Goal: Transaction & Acquisition: Purchase product/service

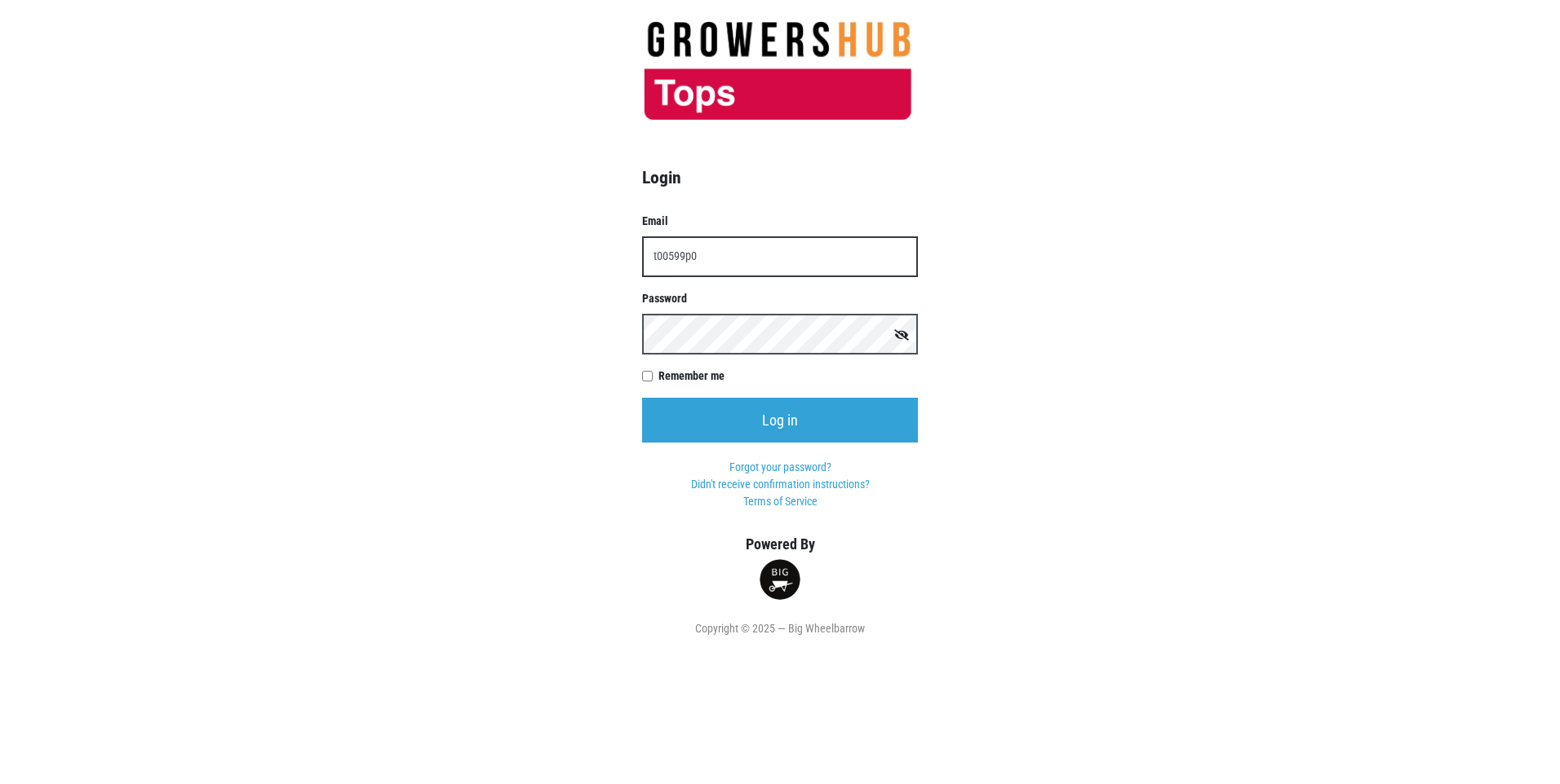
click at [701, 254] on input "t00599p0" at bounding box center [779, 256] width 276 height 40
type input "[EMAIL_ADDRESS][DOMAIN_NAME]"
click at [642, 398] on input "Log in" at bounding box center [779, 420] width 276 height 45
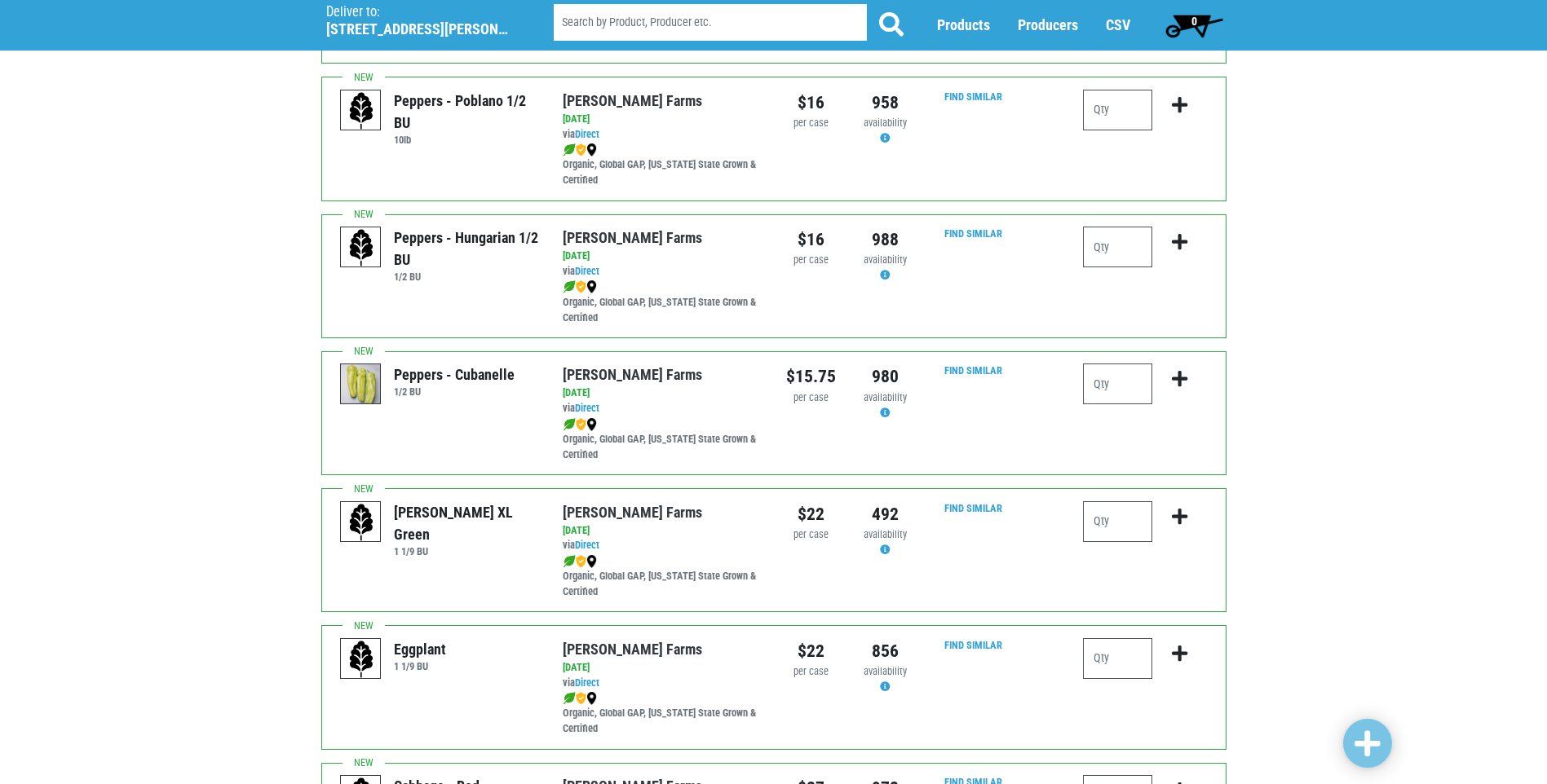
scroll to position [1793, 0]
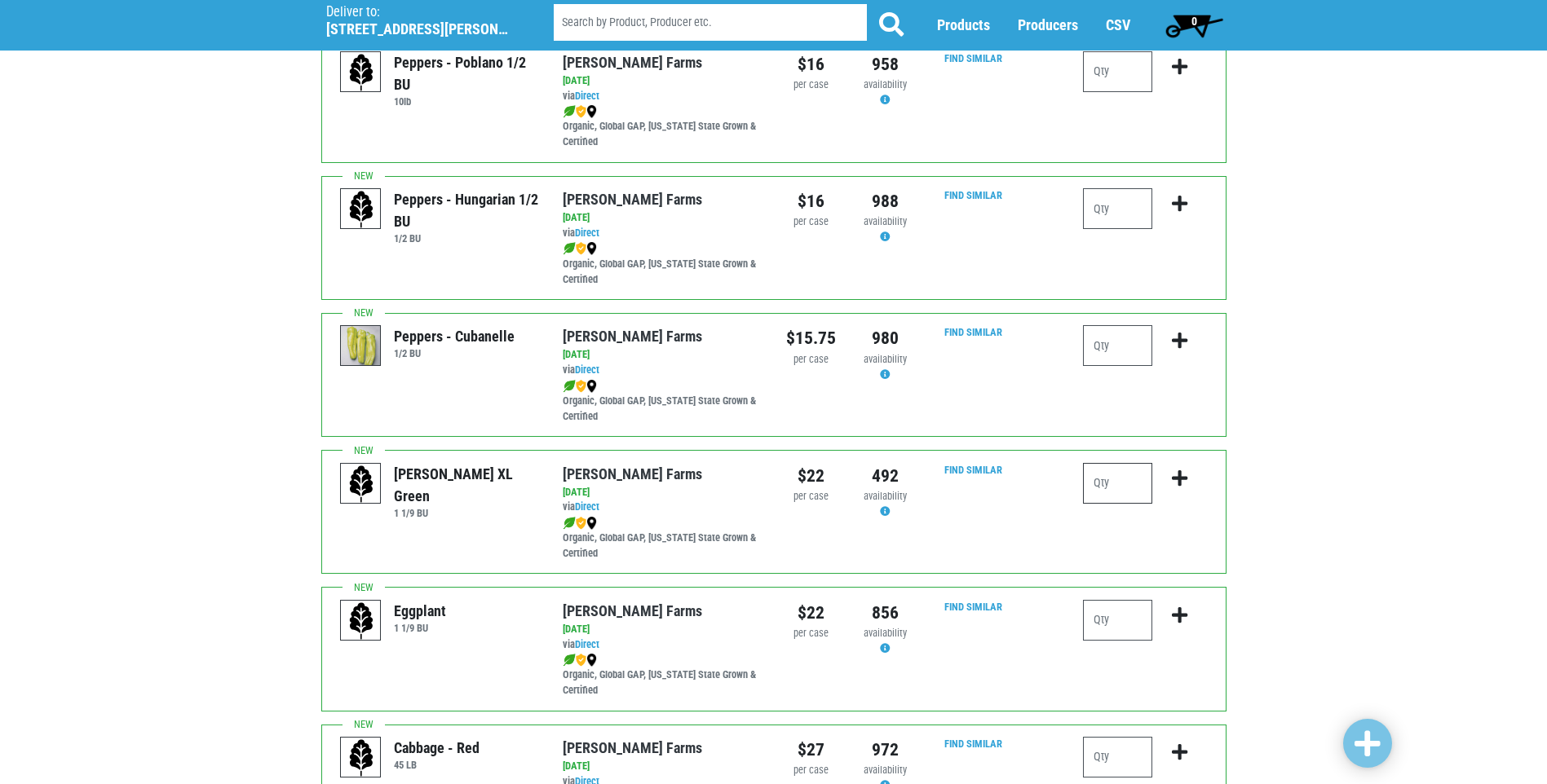
click at [1104, 489] on input "number" at bounding box center [1118, 483] width 69 height 40
type input "2"
click at [1180, 485] on icon "submit" at bounding box center [1179, 479] width 15 height 18
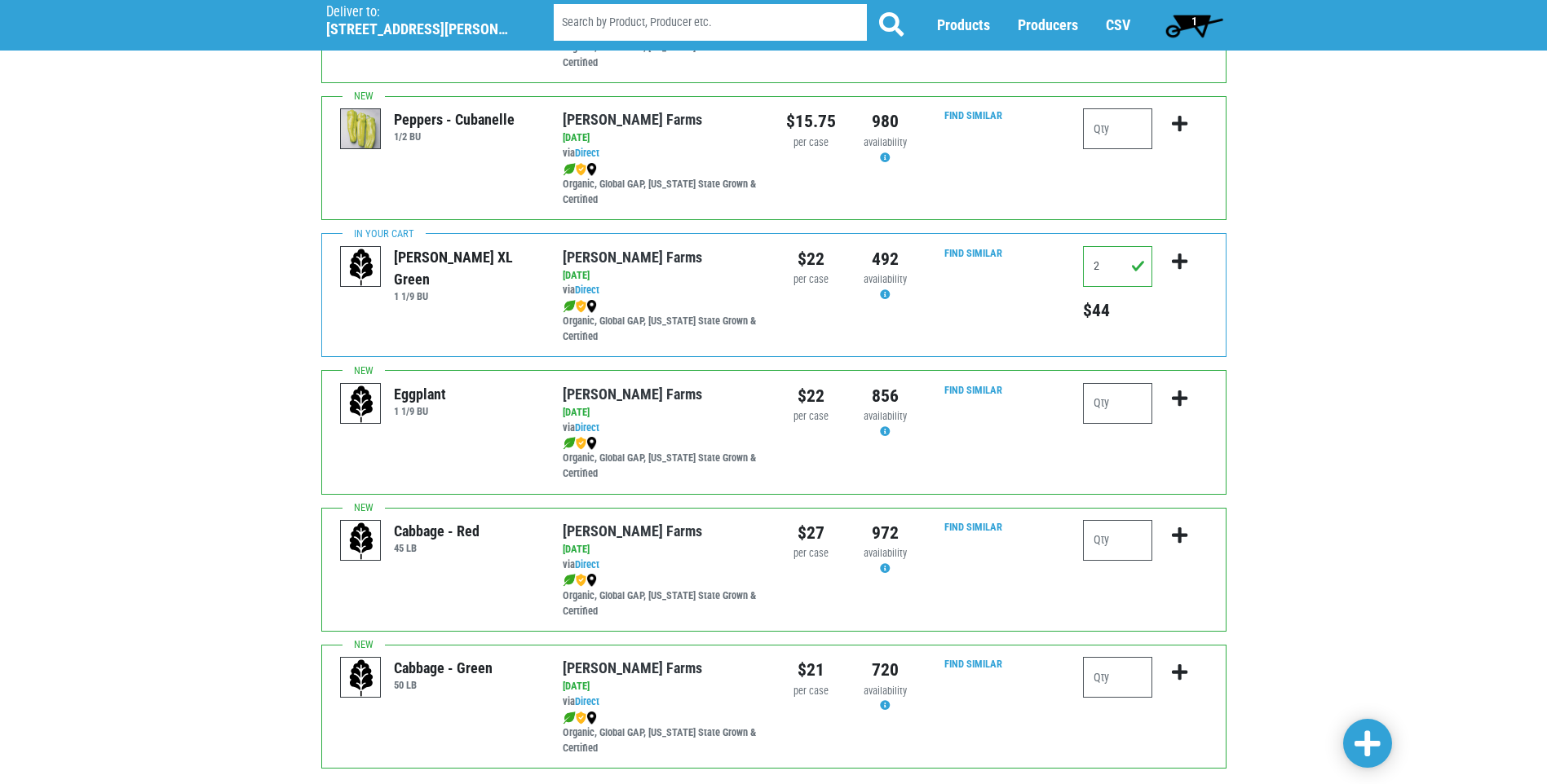
scroll to position [2099, 0]
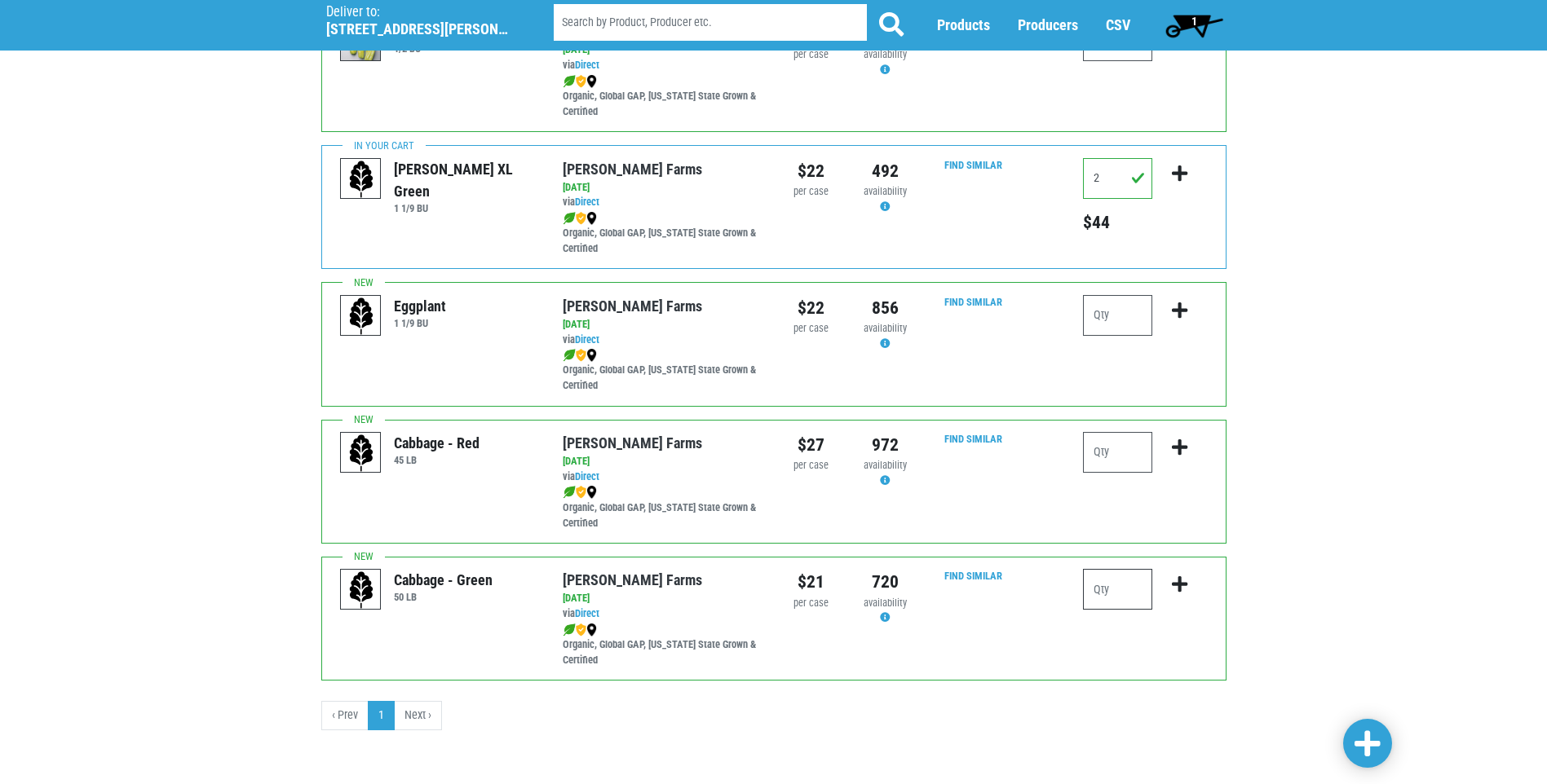
click at [1092, 587] on input "number" at bounding box center [1118, 589] width 69 height 40
type input "1"
click at [1180, 584] on icon "submit" at bounding box center [1179, 585] width 15 height 18
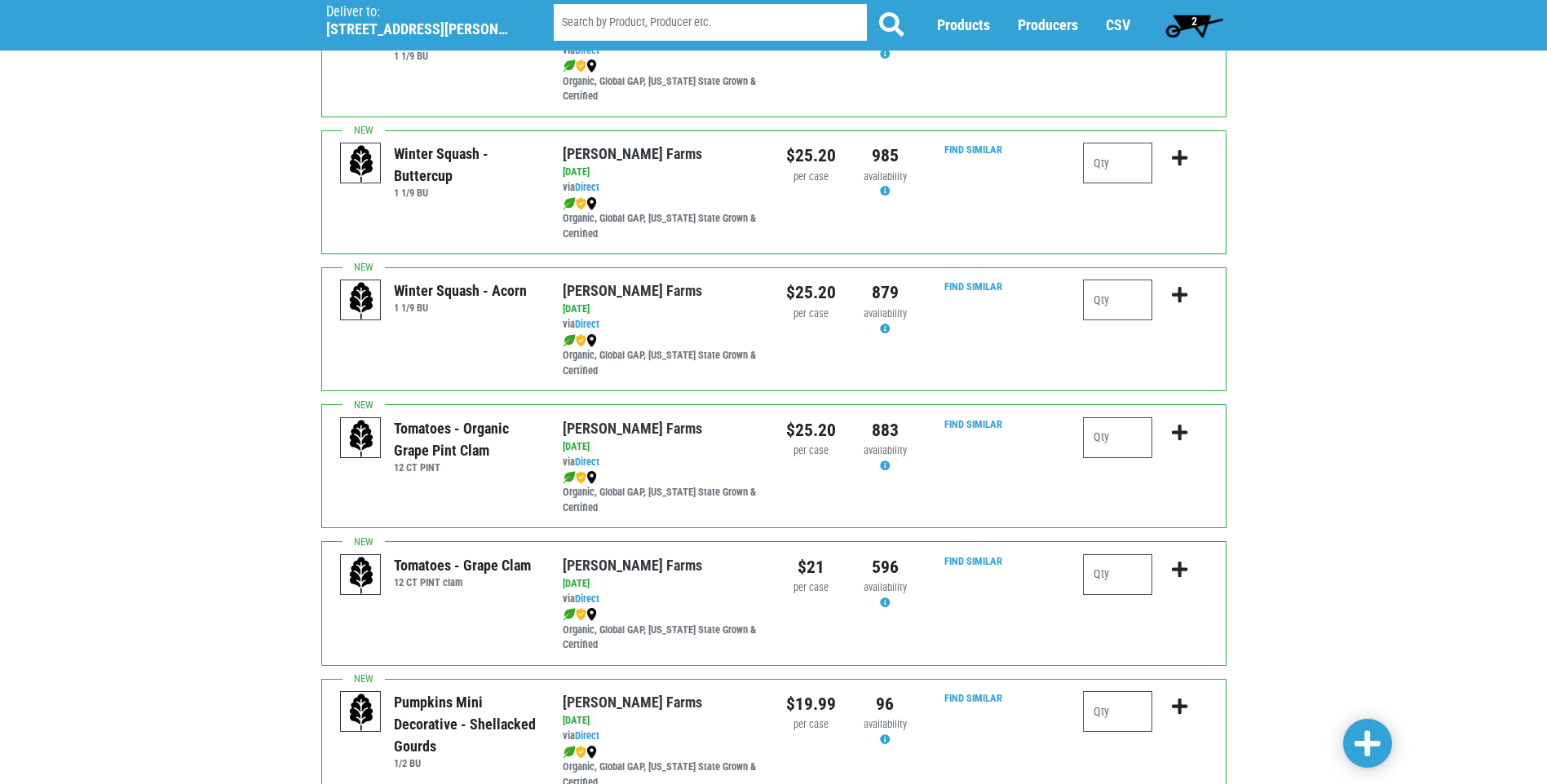
scroll to position [712, 0]
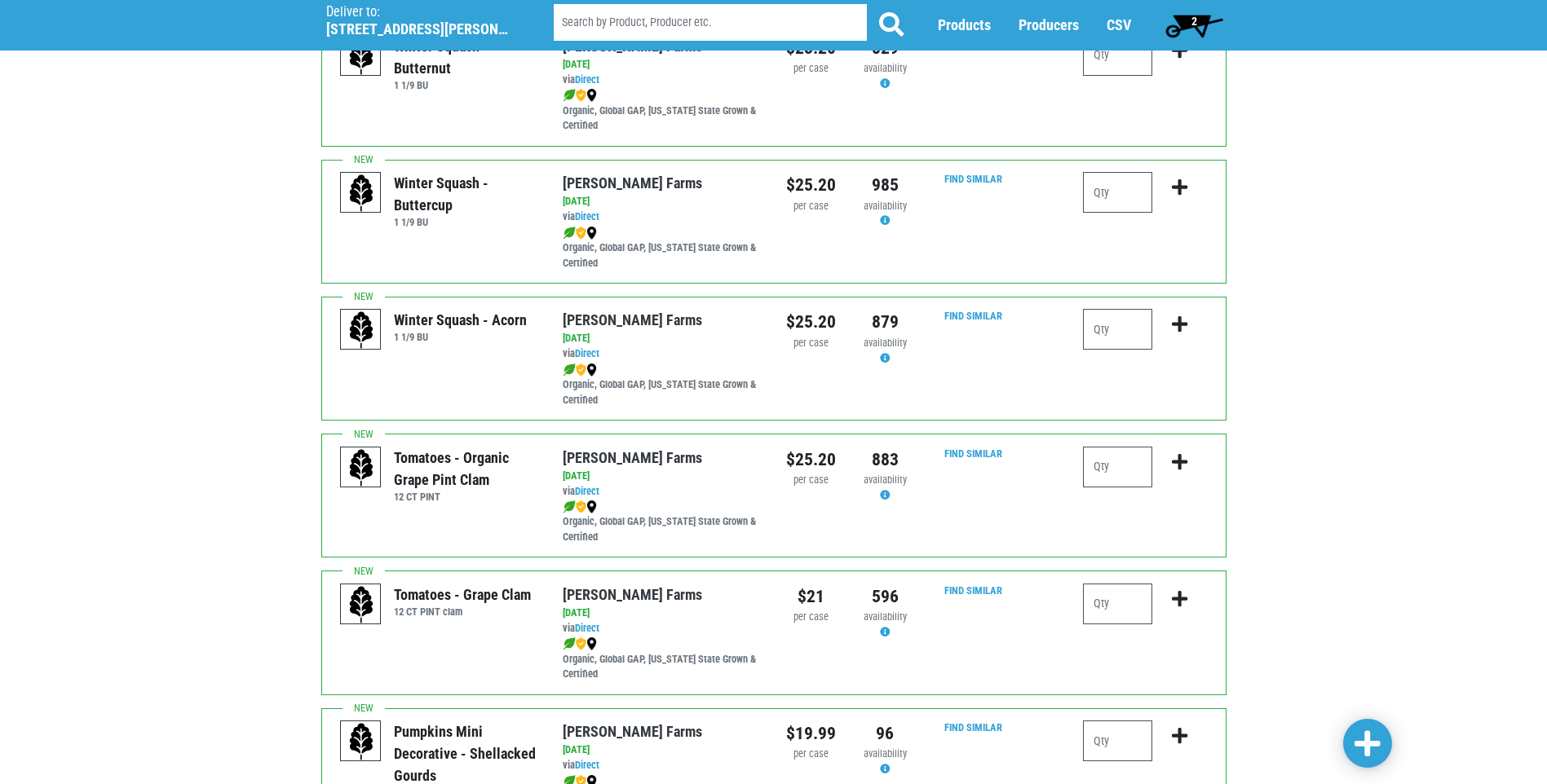
click at [1196, 16] on span "2" at bounding box center [1194, 21] width 5 height 13
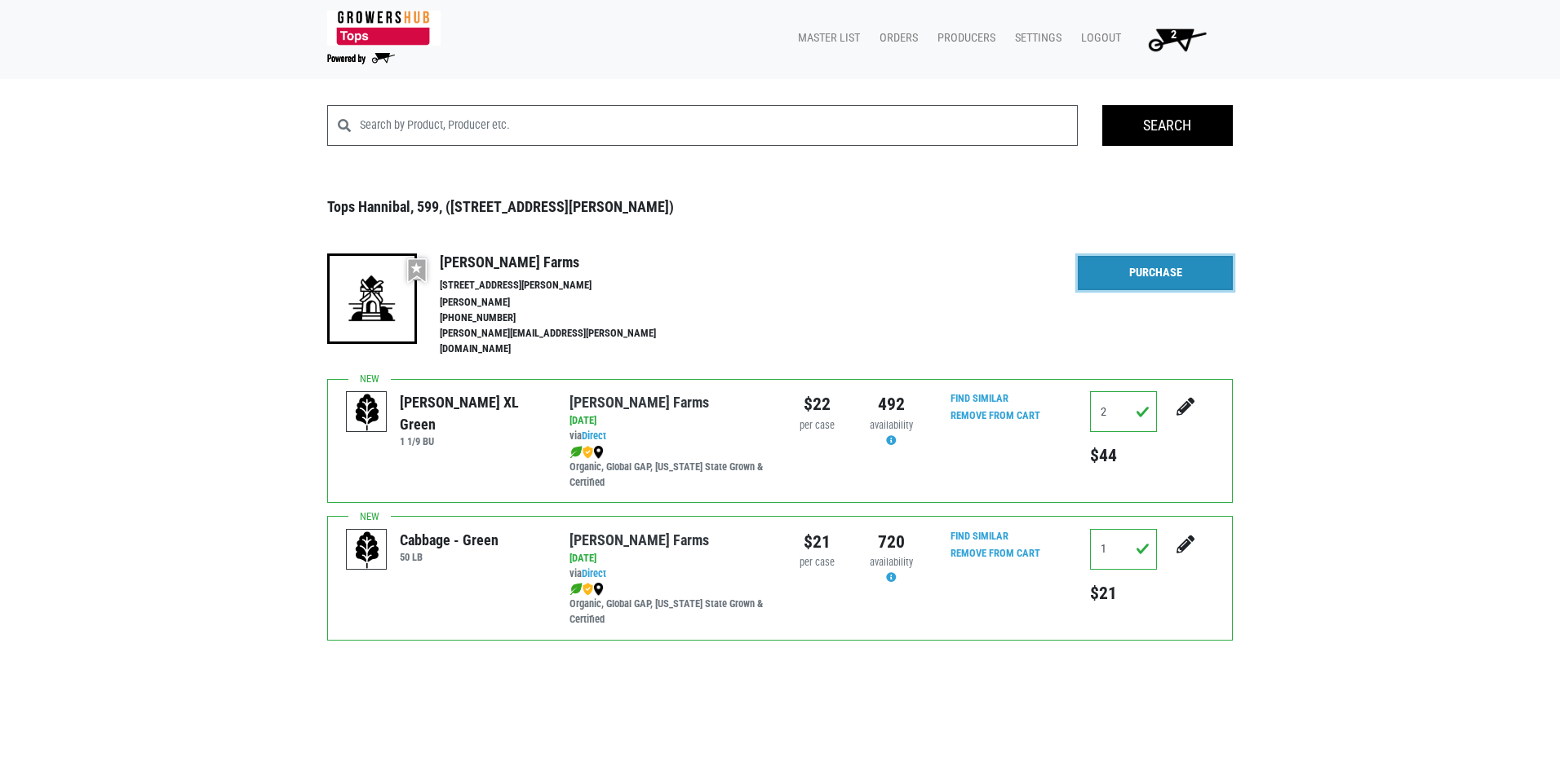
click at [1148, 271] on link "Purchase" at bounding box center [1155, 273] width 155 height 34
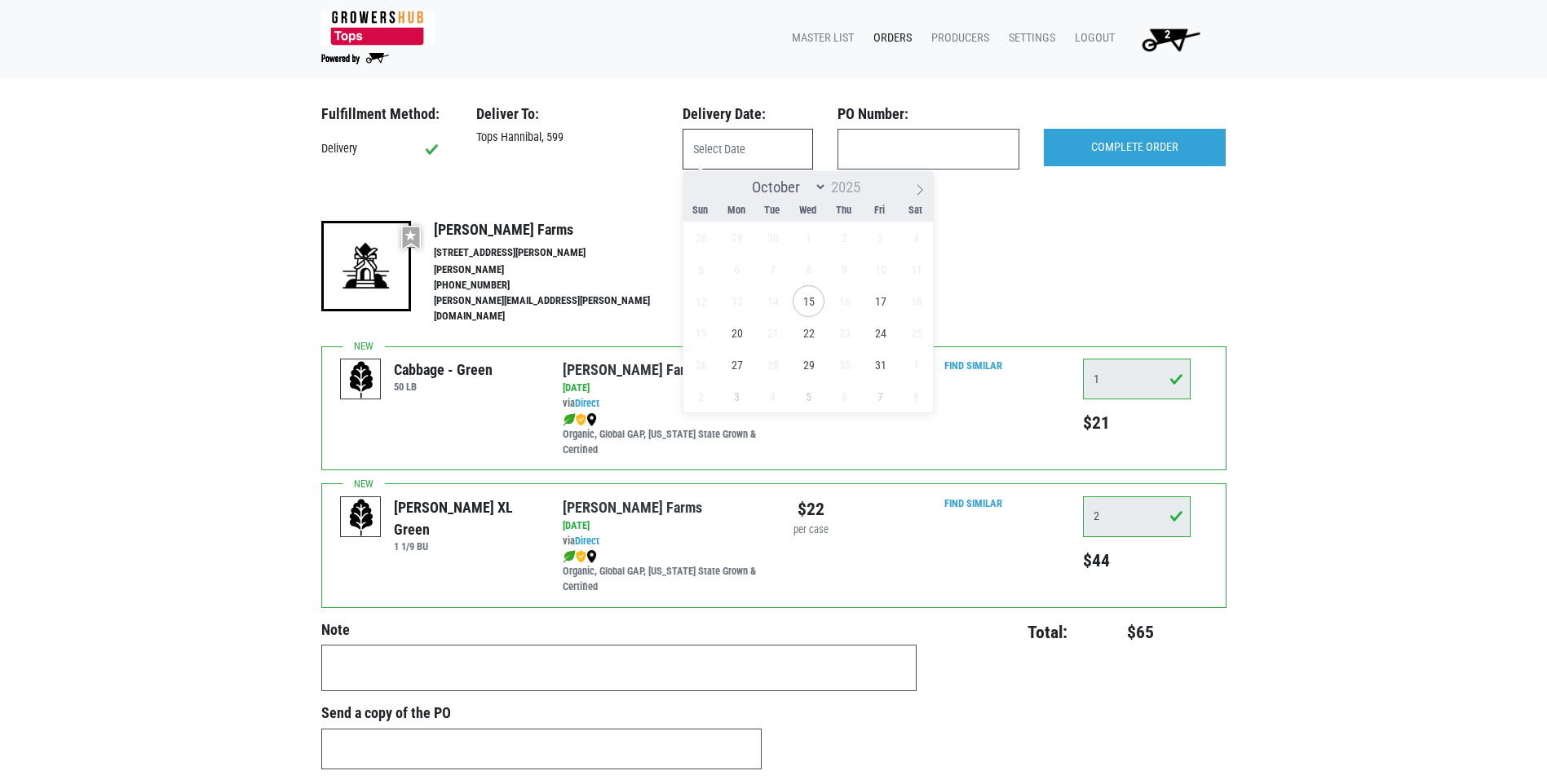
click at [698, 148] on input "text" at bounding box center [747, 148] width 130 height 40
click at [880, 301] on span "17" at bounding box center [880, 301] width 31 height 31
type input "[DATE]"
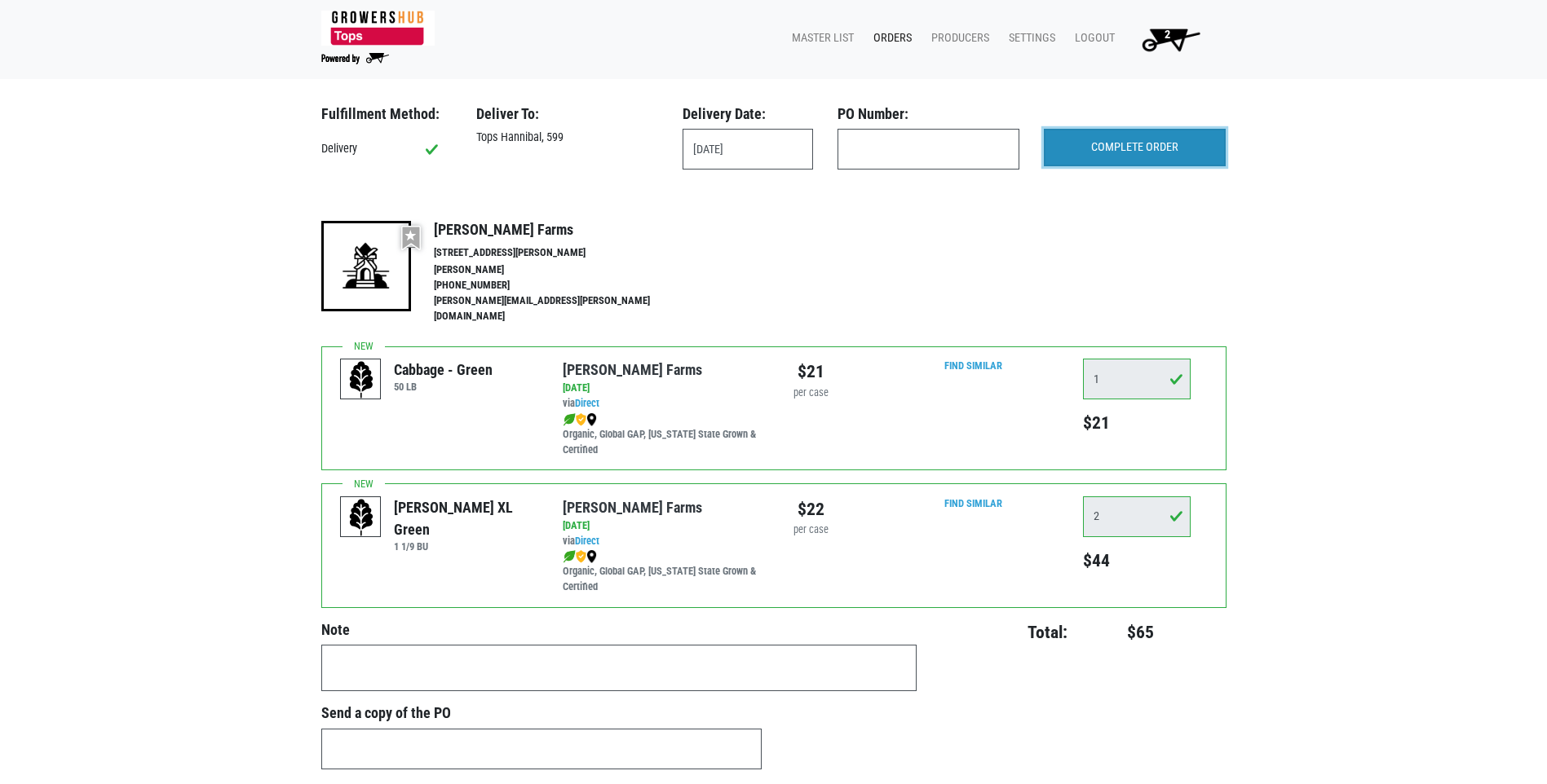
click at [1149, 143] on input "COMPLETE ORDER" at bounding box center [1135, 147] width 181 height 38
